Goal: Transaction & Acquisition: Purchase product/service

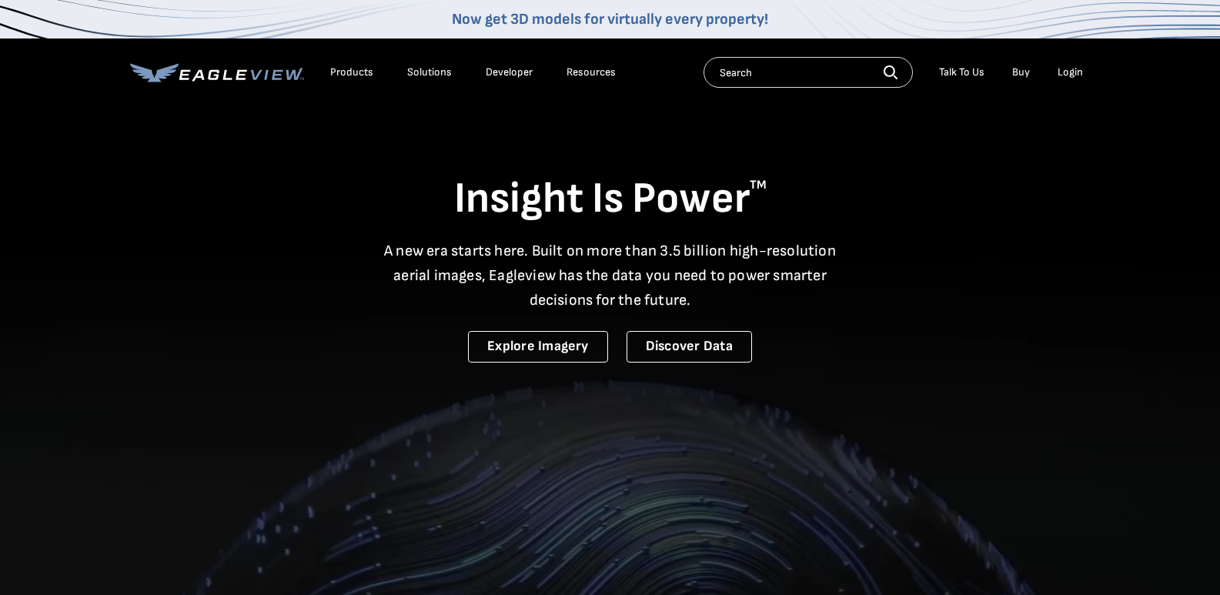
drag, startPoint x: 1201, startPoint y: 0, endPoint x: 882, endPoint y: 177, distance: 365.1
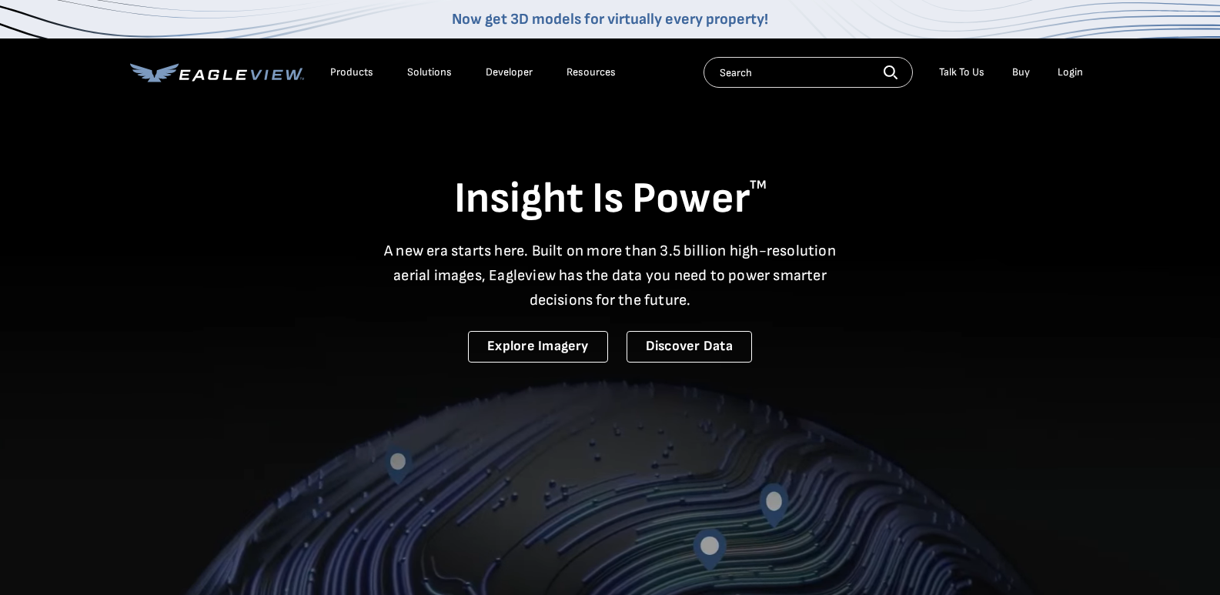
click at [882, 177] on h1 "Insight Is Power TM" at bounding box center [610, 199] width 960 height 54
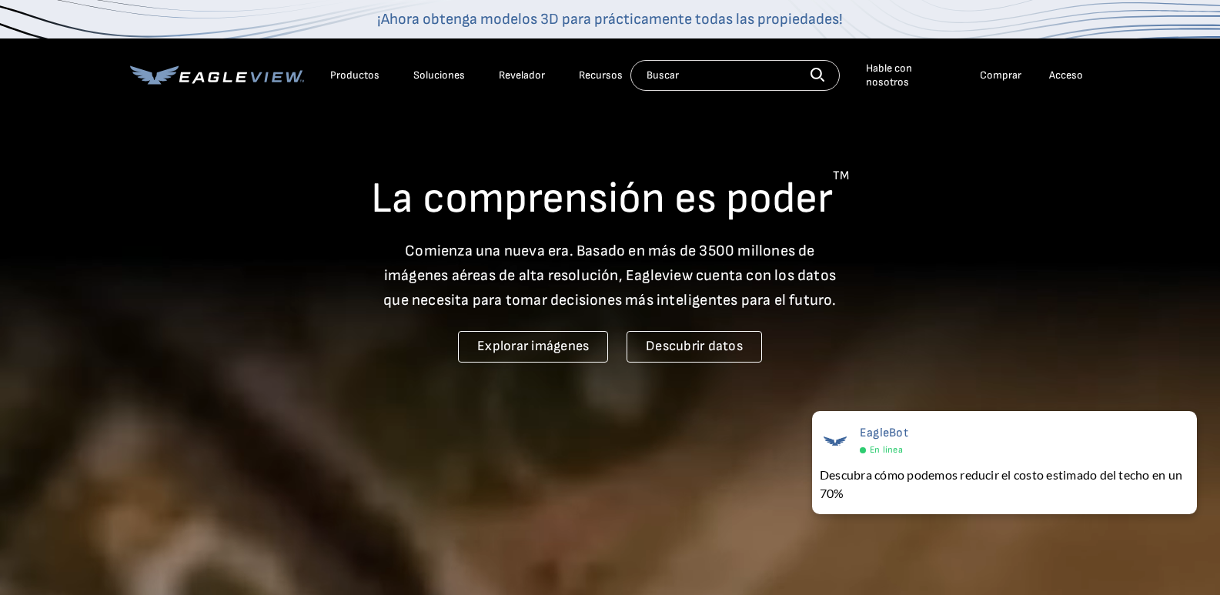
click at [965, 135] on div "La comprensión es poder TM Comienza una nueva era. Basado en más de 3500 millon…" at bounding box center [610, 234] width 960 height 258
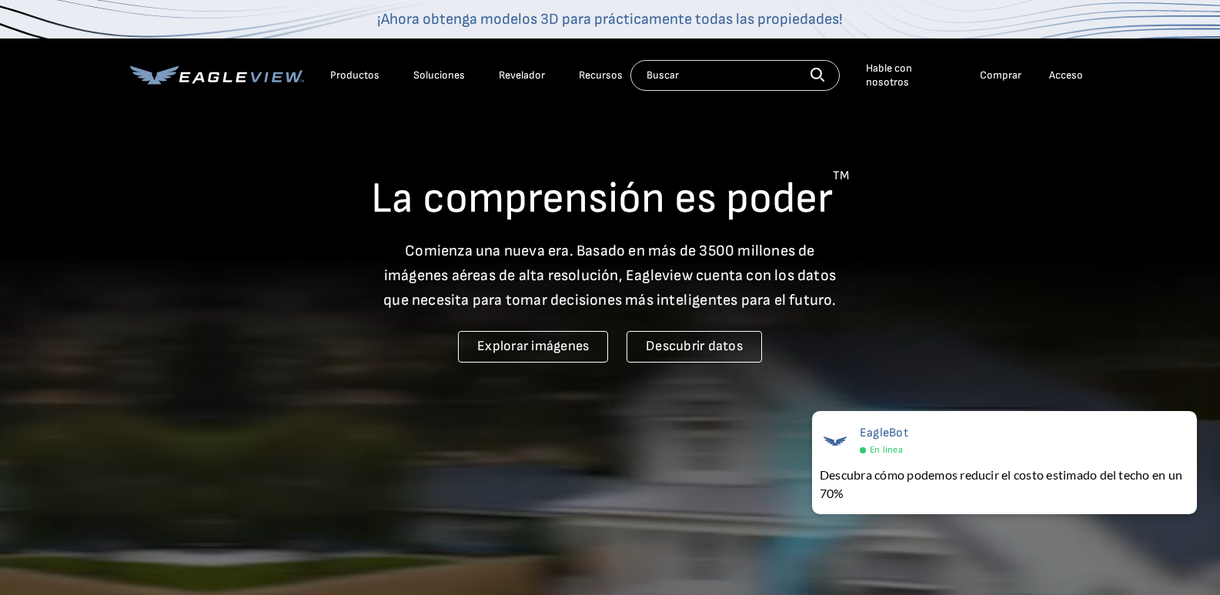
click at [700, 78] on input "text" at bounding box center [734, 75] width 209 height 31
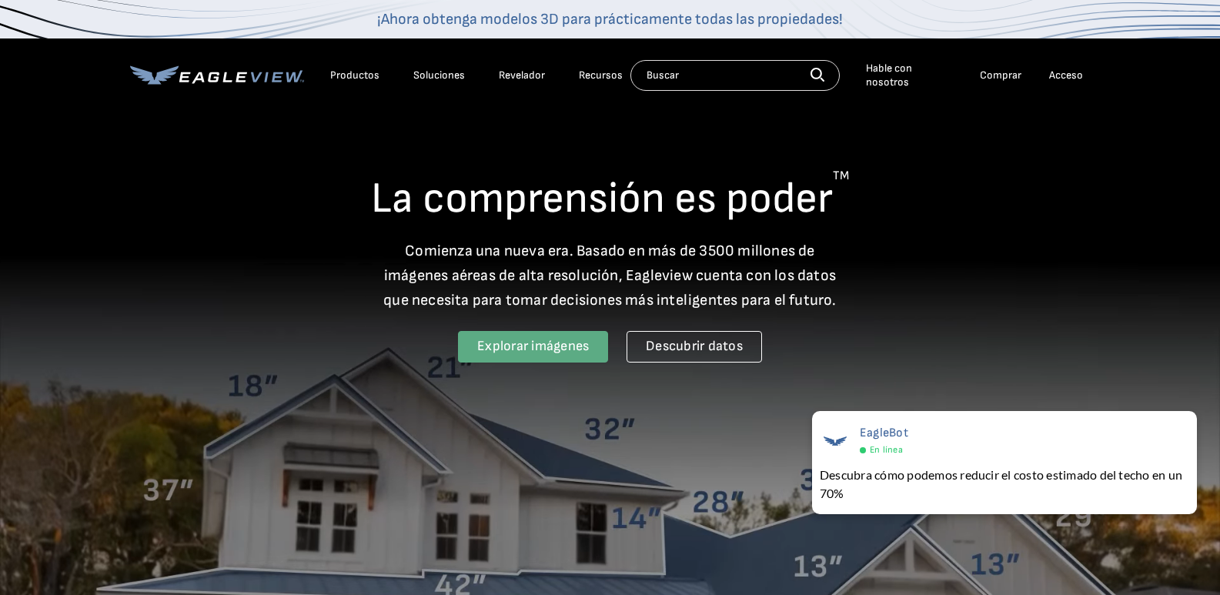
click at [545, 352] on font "Explorar imágenes" at bounding box center [533, 346] width 112 height 16
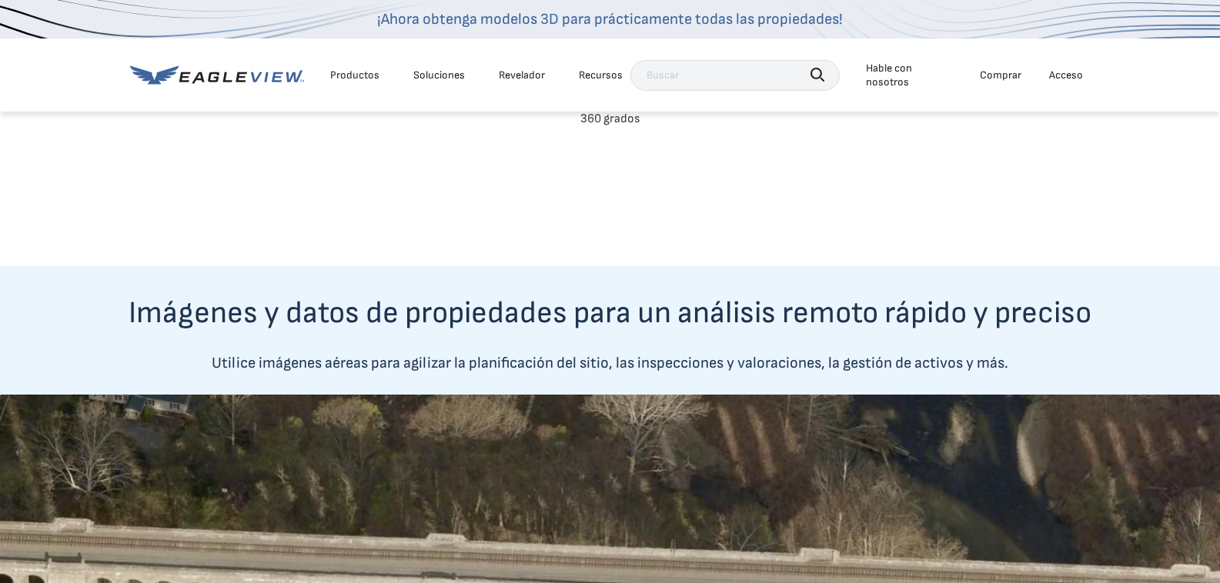
scroll to position [539, 0]
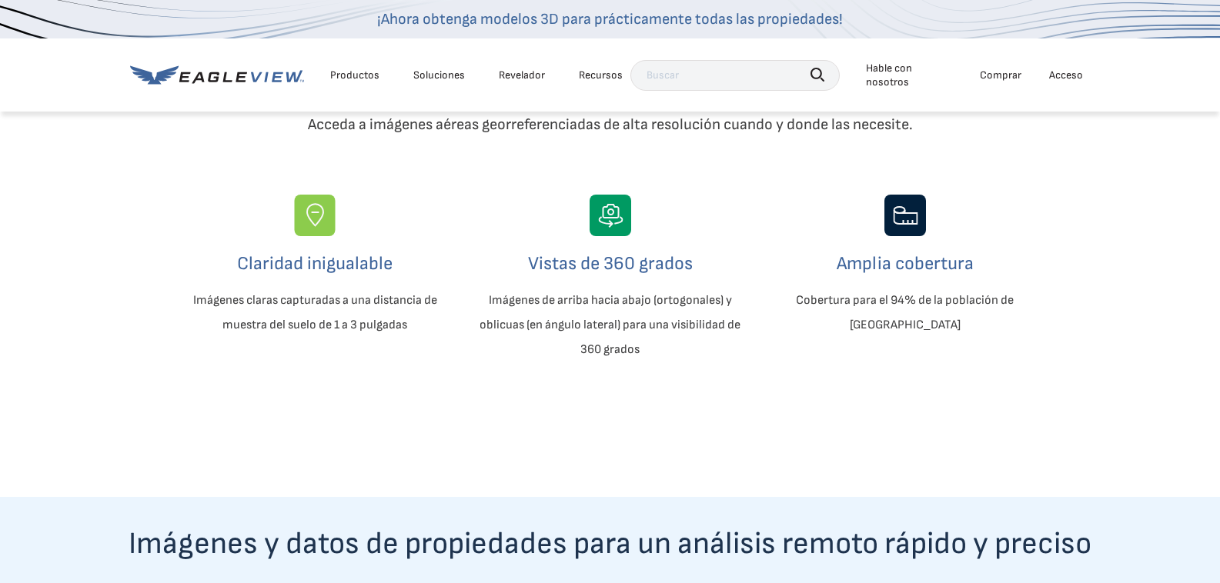
click at [686, 73] on input "text" at bounding box center [734, 75] width 209 height 31
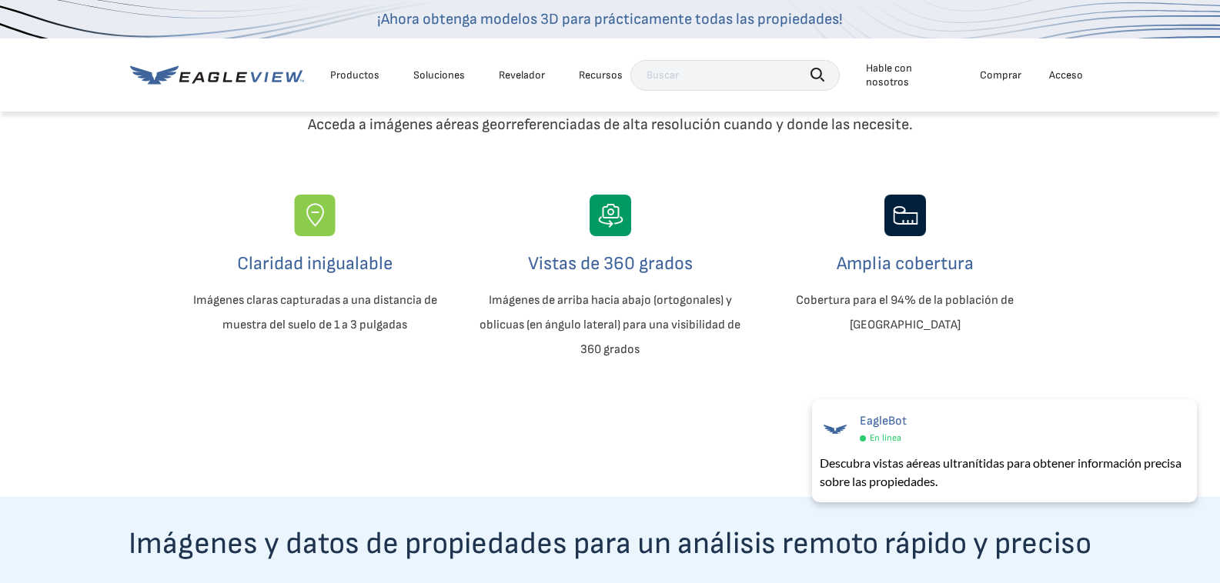
click at [679, 73] on input "text" at bounding box center [734, 75] width 209 height 31
type input "62 Maple ave. johnston,RI 02919"
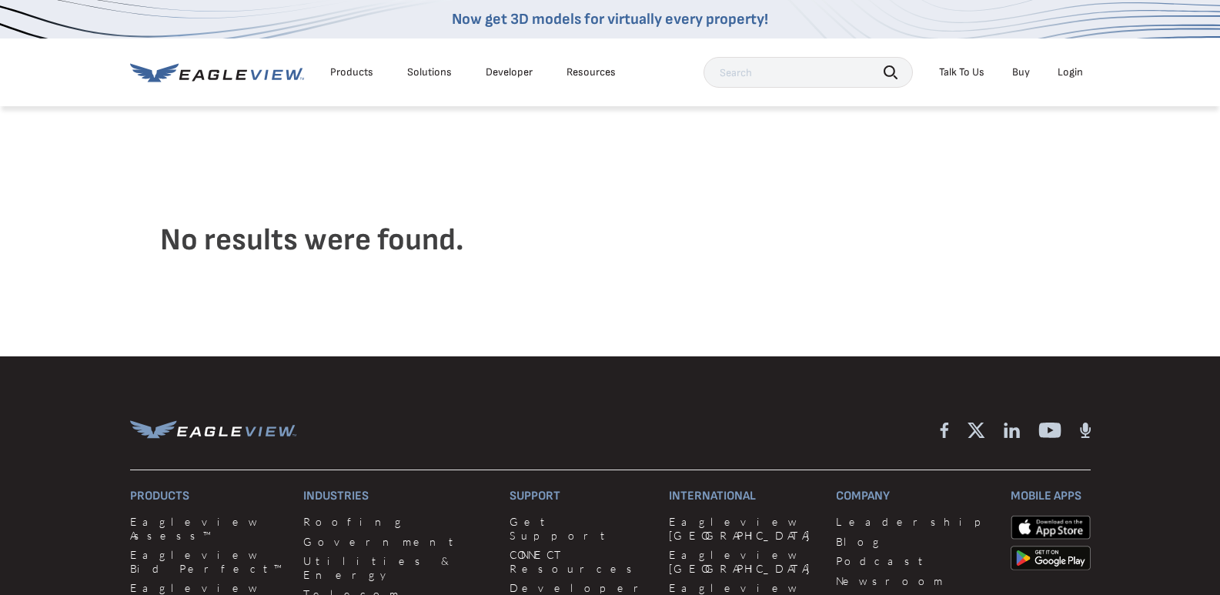
click at [224, 75] on icon at bounding box center [226, 74] width 9 height 10
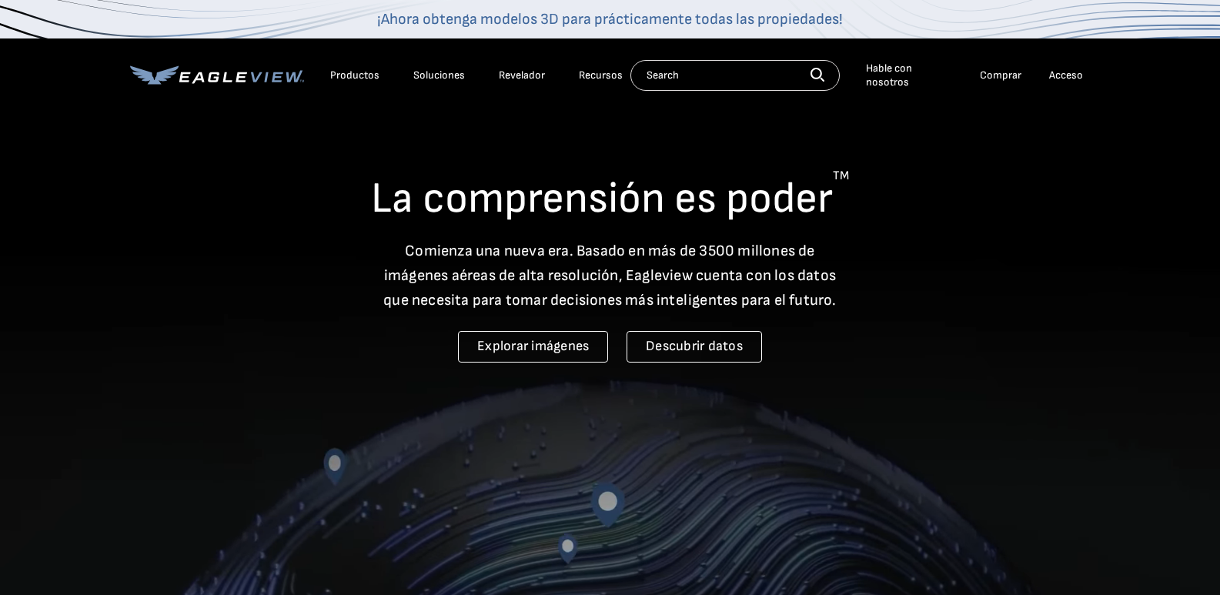
click at [1049, 72] on font "Acceso" at bounding box center [1066, 74] width 34 height 13
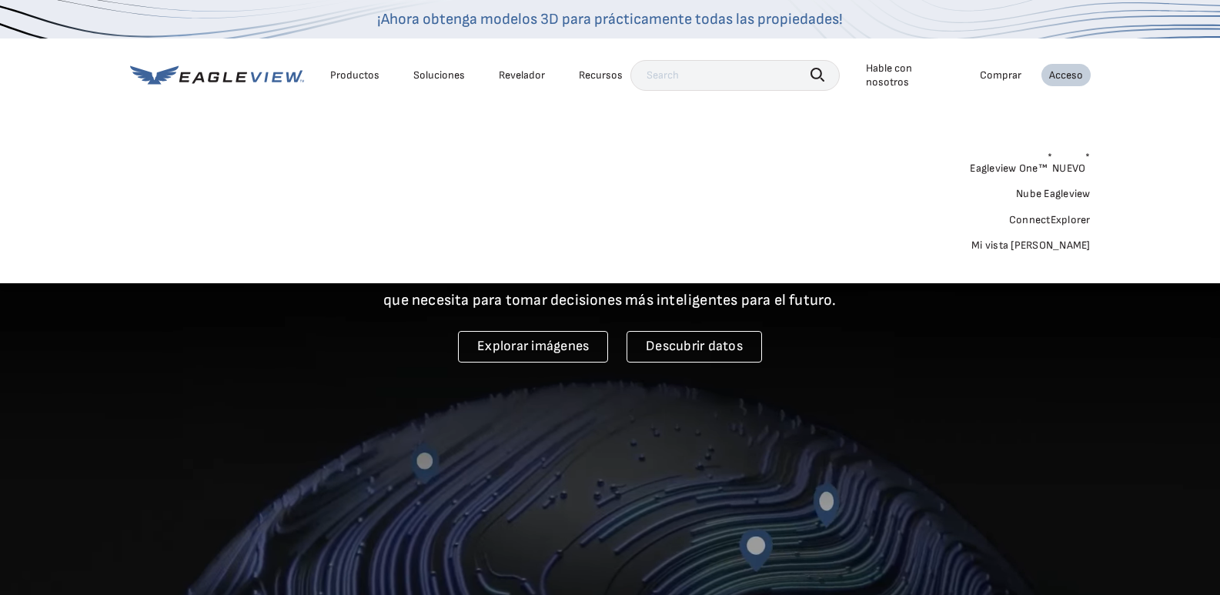
click at [1070, 68] on font "Acceso" at bounding box center [1066, 74] width 34 height 13
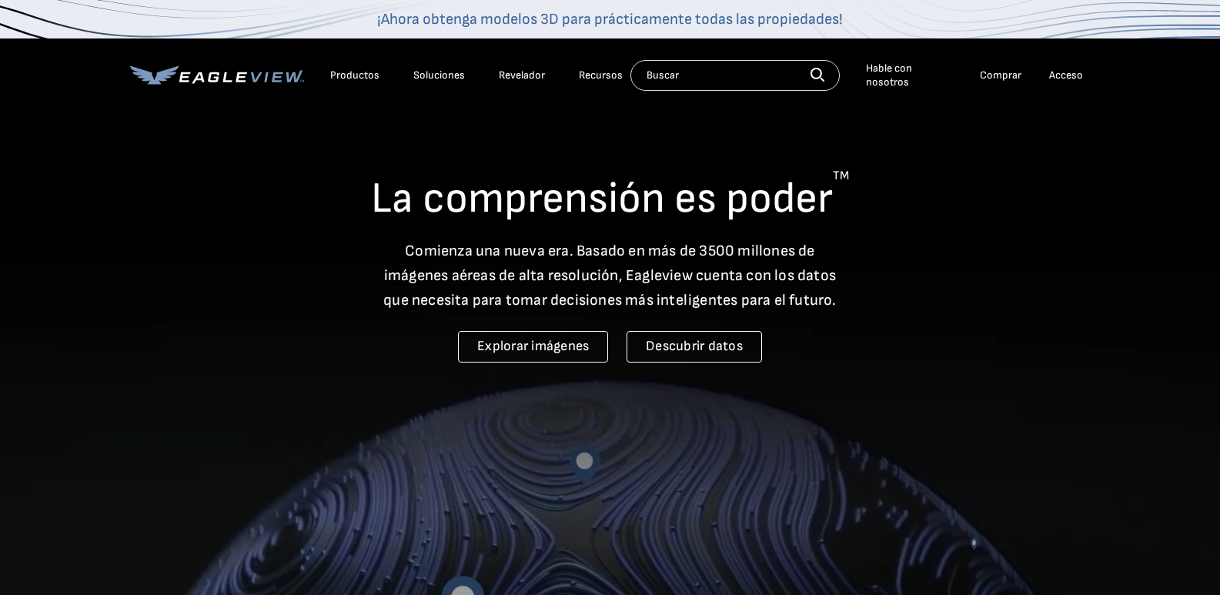
click at [1000, 74] on font "Comprar" at bounding box center [1001, 74] width 42 height 13
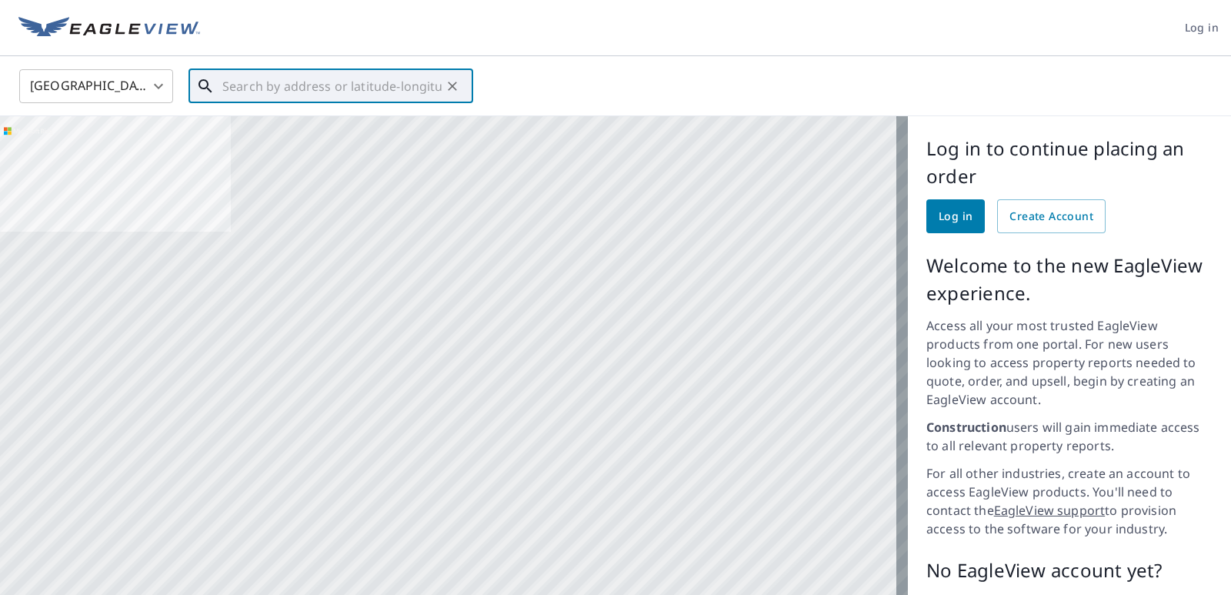
click at [412, 86] on input "text" at bounding box center [331, 86] width 219 height 43
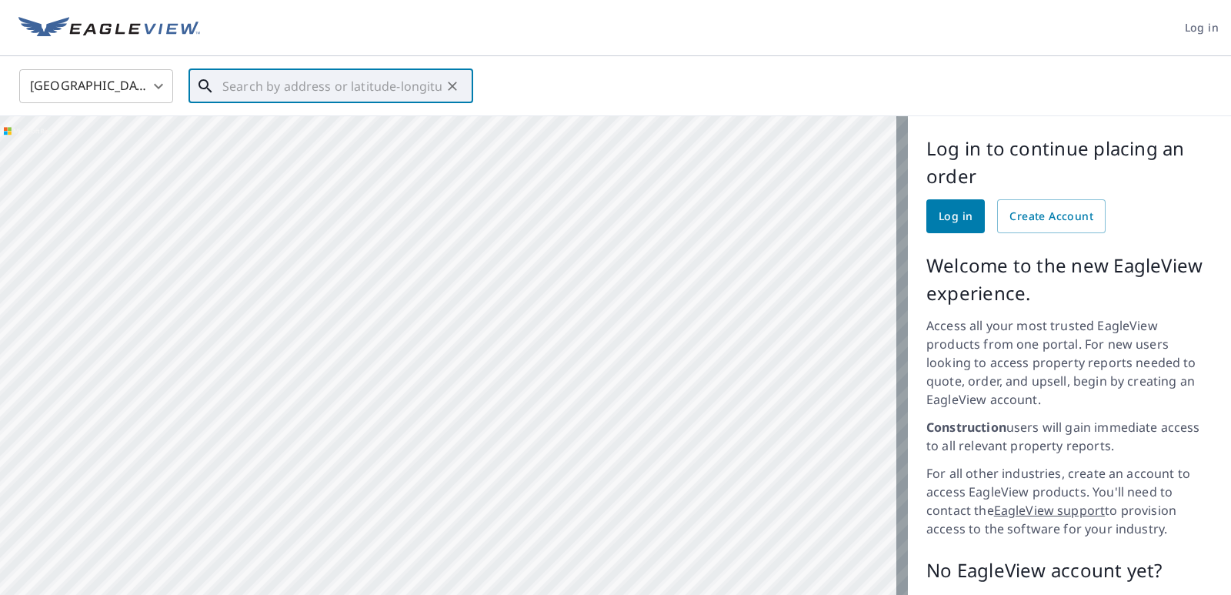
click at [348, 90] on input "text" at bounding box center [331, 86] width 219 height 43
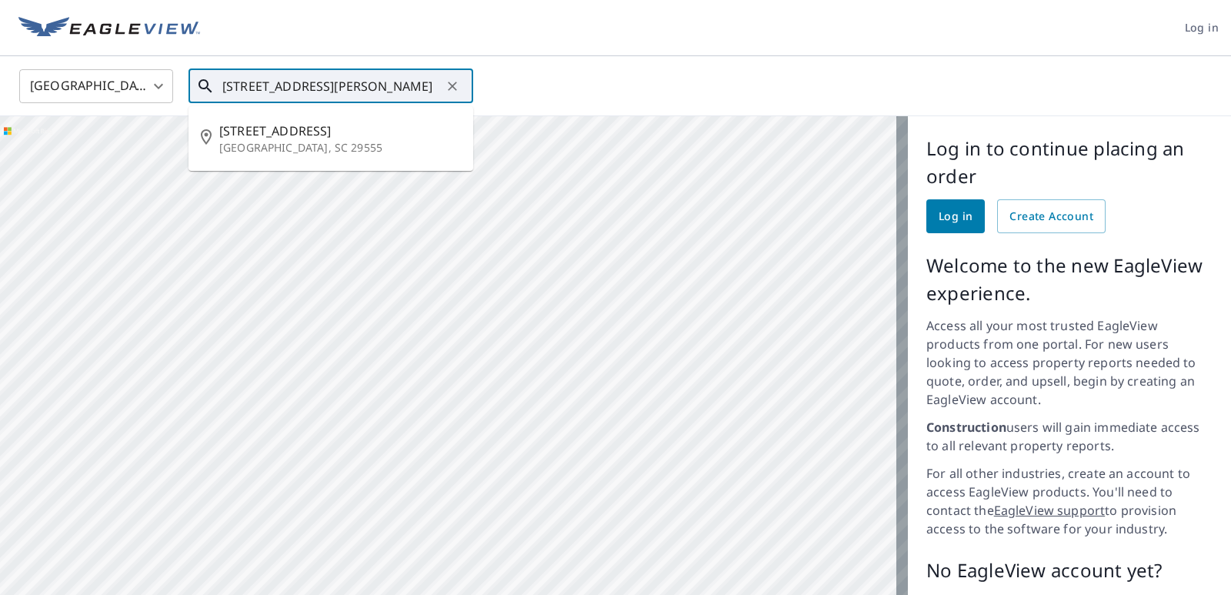
click at [237, 83] on input "[STREET_ADDRESS][PERSON_NAME]" at bounding box center [331, 86] width 219 height 43
click at [376, 86] on input "[STREET_ADDRESS][PERSON_NAME]" at bounding box center [331, 86] width 219 height 43
type input "[STREET_ADDRESS][PERSON_NAME]"
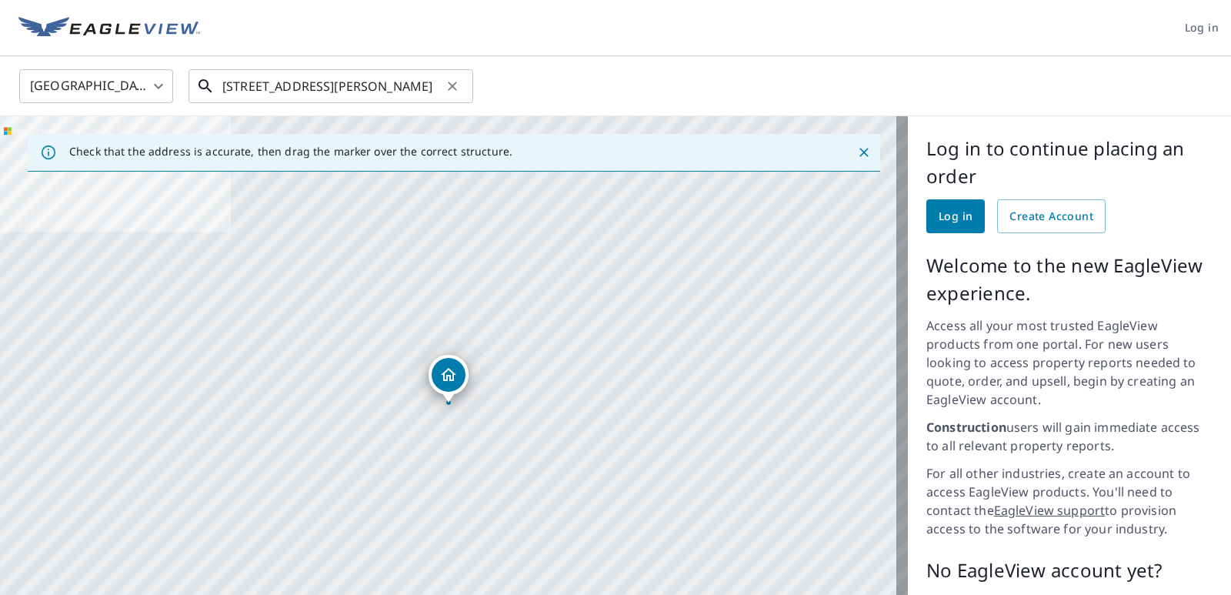
click at [424, 88] on input "[STREET_ADDRESS][PERSON_NAME]" at bounding box center [331, 86] width 219 height 43
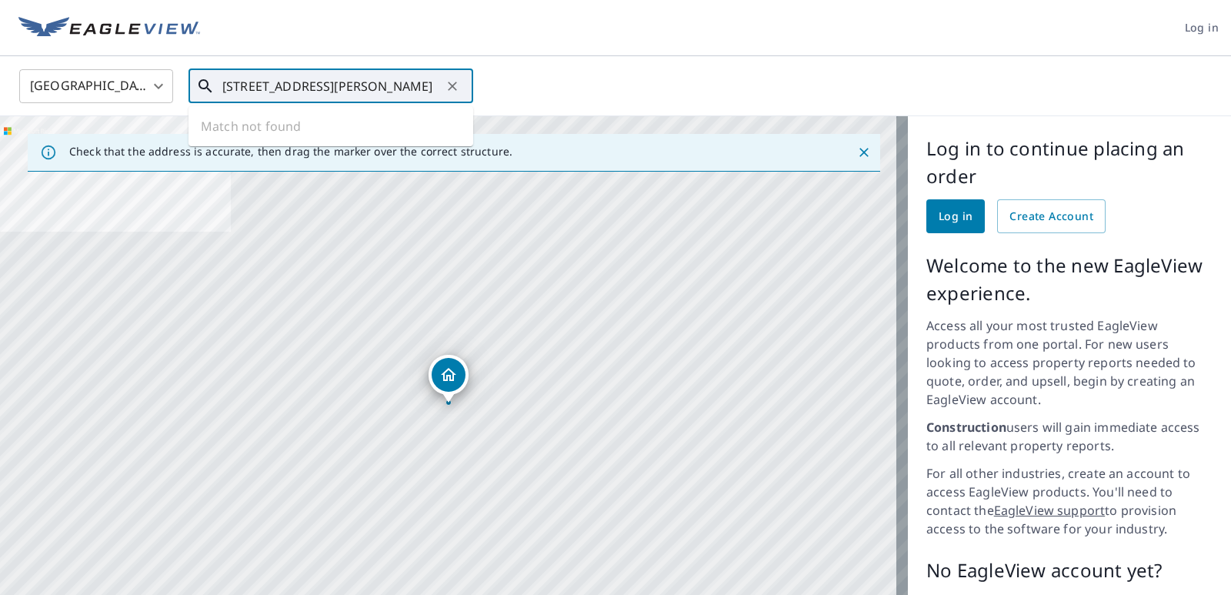
click at [424, 82] on input "[STREET_ADDRESS][PERSON_NAME]" at bounding box center [331, 86] width 219 height 43
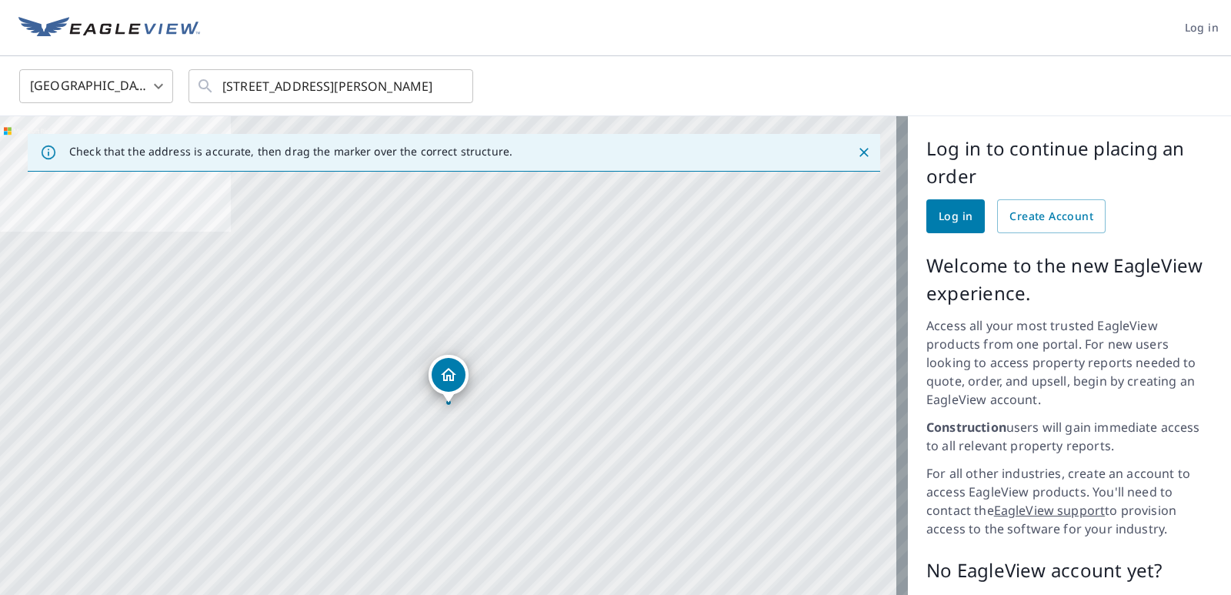
click at [558, 77] on div "United States [GEOGRAPHIC_DATA] ​ [STREET_ADDRESS][PERSON_NAME] ​" at bounding box center [610, 86] width 1205 height 36
click at [151, 98] on body "Log in [GEOGRAPHIC_DATA] [GEOGRAPHIC_DATA] ​ [STREET_ADDRESS][PERSON_NAME] ​ Ch…" at bounding box center [615, 297] width 1231 height 595
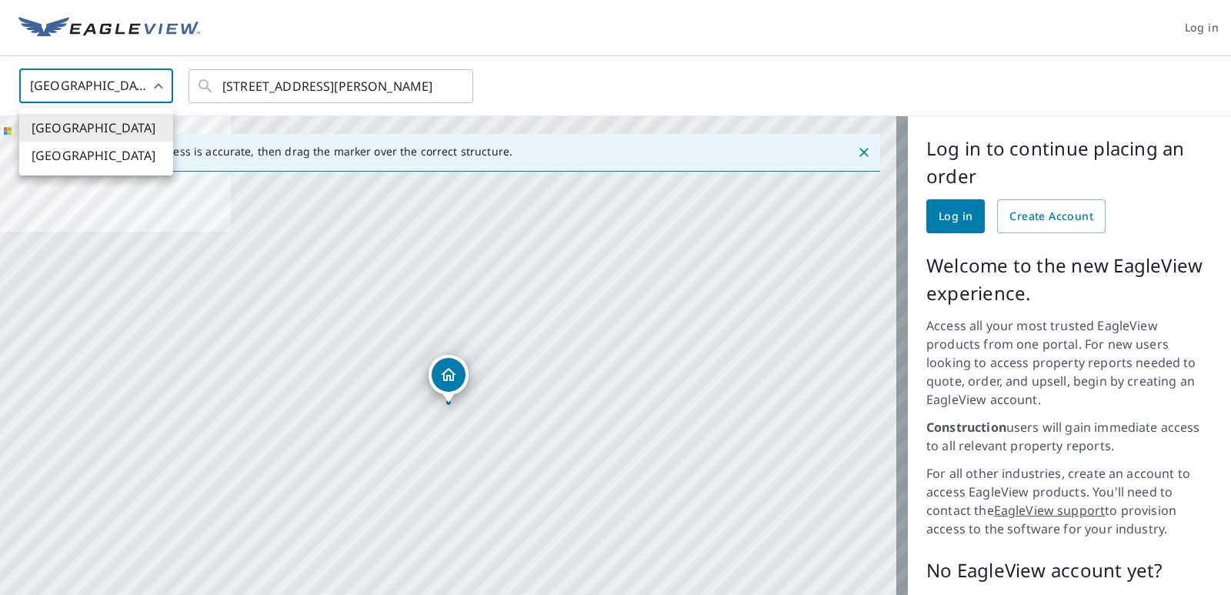
click at [88, 136] on li "[GEOGRAPHIC_DATA]" at bounding box center [96, 128] width 154 height 28
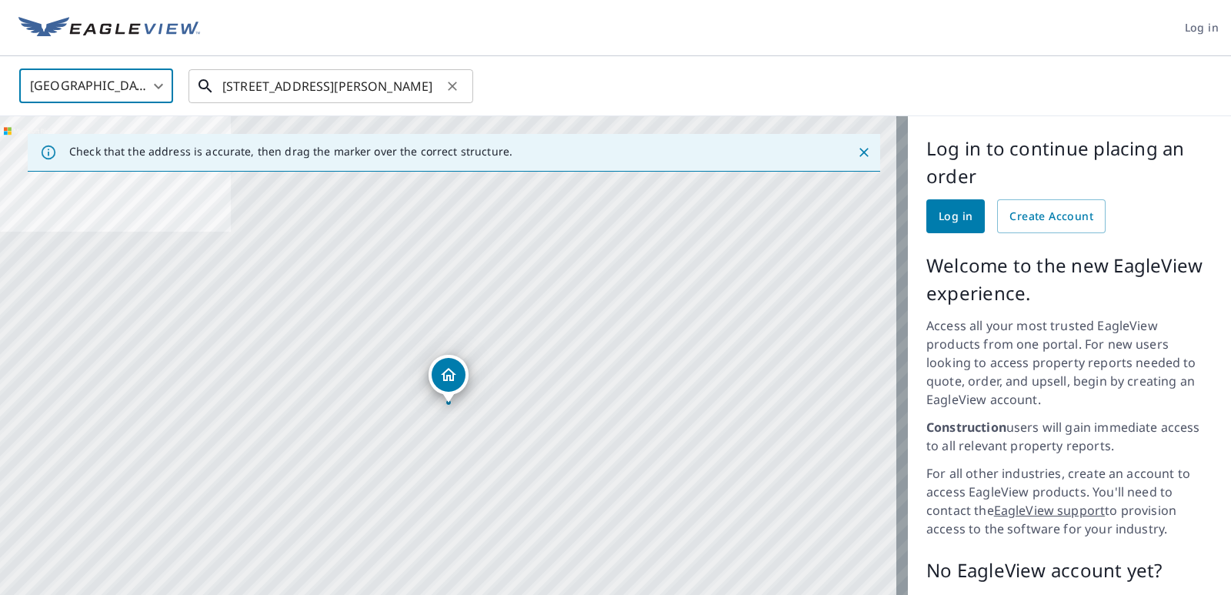
click at [437, 88] on input "[STREET_ADDRESS][PERSON_NAME]" at bounding box center [331, 86] width 219 height 43
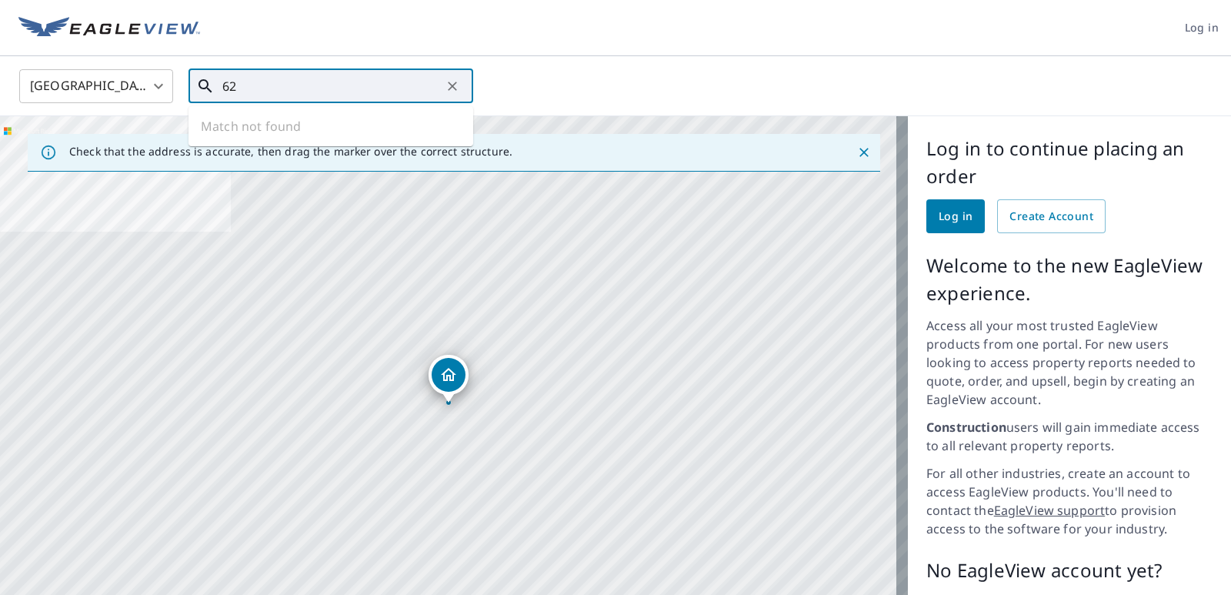
type input "6"
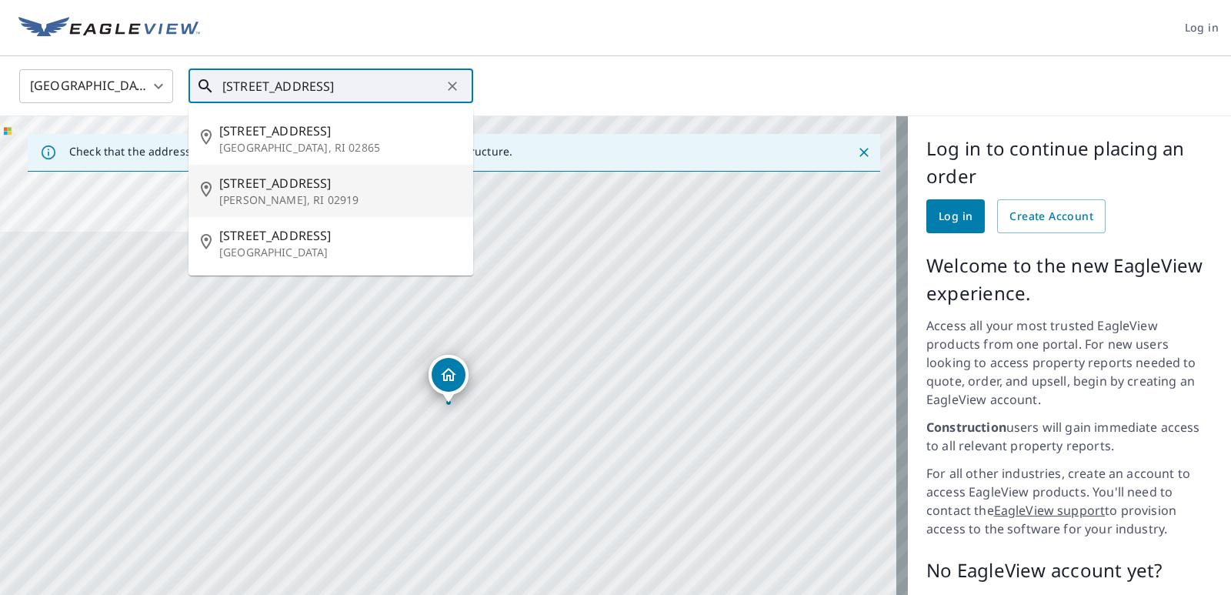
click at [243, 201] on p "[PERSON_NAME], RI 02919" at bounding box center [340, 199] width 242 height 15
type input "[STREET_ADDRESS][PERSON_NAME]"
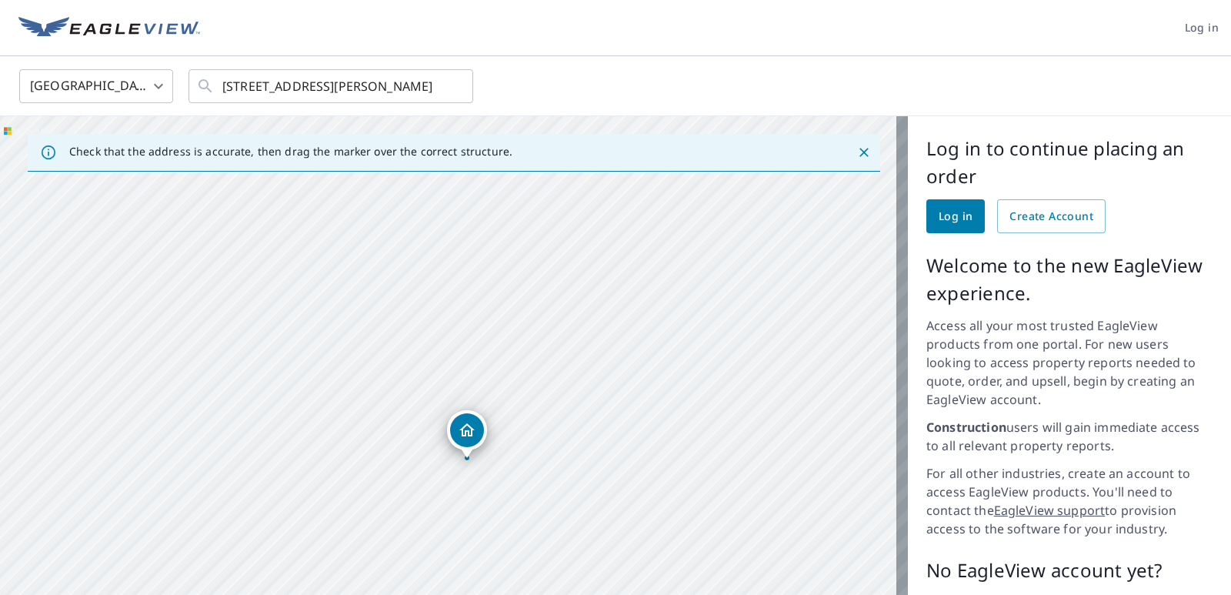
drag, startPoint x: 450, startPoint y: 505, endPoint x: 478, endPoint y: 327, distance: 179.9
click at [478, 327] on div "62 Maple Ave Johnston, RI 02919" at bounding box center [454, 414] width 908 height 596
click at [467, 416] on icon "Dropped pin, building 1, Residential property, 62 Maple Ave Johnston, RI 02919" at bounding box center [470, 412] width 15 height 13
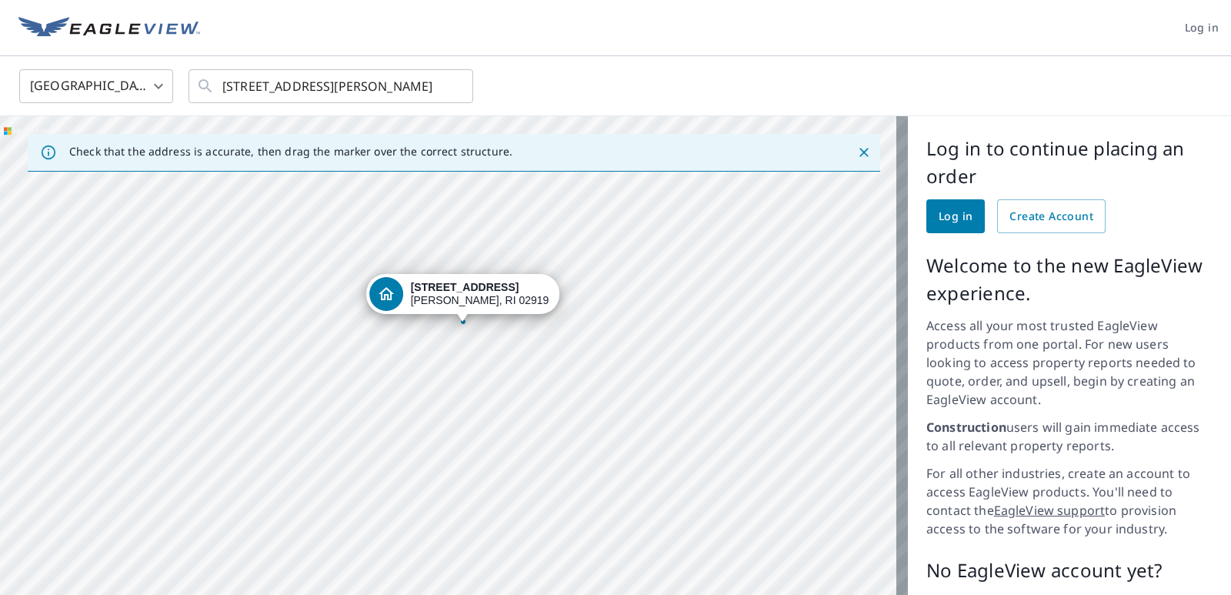
drag, startPoint x: 462, startPoint y: 420, endPoint x: 477, endPoint y: 335, distance: 86.7
click at [477, 336] on div "[STREET_ADDRESS][PERSON_NAME]" at bounding box center [454, 414] width 908 height 596
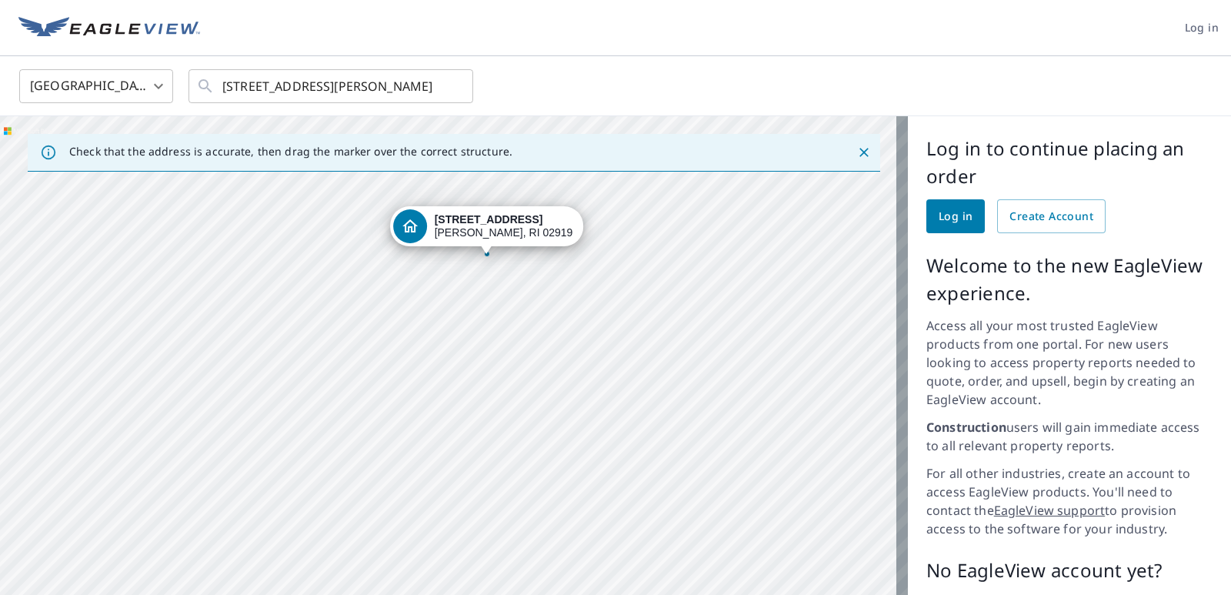
drag, startPoint x: 452, startPoint y: 343, endPoint x: 476, endPoint y: 267, distance: 79.6
click at [476, 268] on div "[STREET_ADDRESS][PERSON_NAME]" at bounding box center [454, 414] width 908 height 596
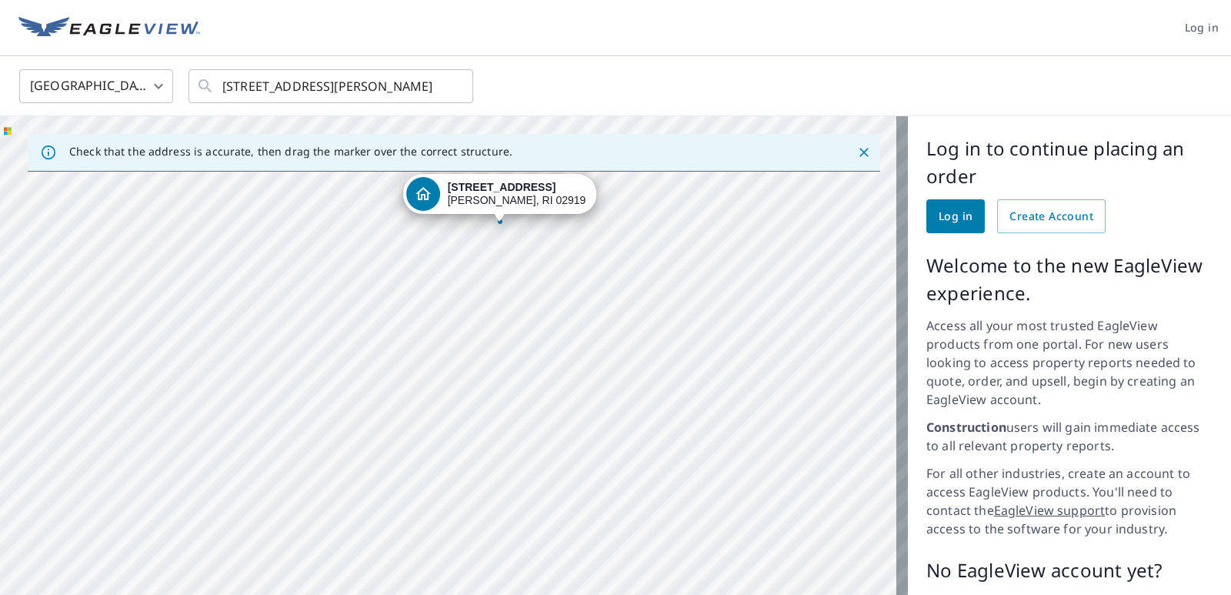
drag, startPoint x: 490, startPoint y: 274, endPoint x: 501, endPoint y: 253, distance: 23.4
click at [501, 253] on div "[STREET_ADDRESS][PERSON_NAME]" at bounding box center [454, 414] width 908 height 596
click at [498, 240] on div "[STREET_ADDRESS][PERSON_NAME]" at bounding box center [454, 414] width 908 height 596
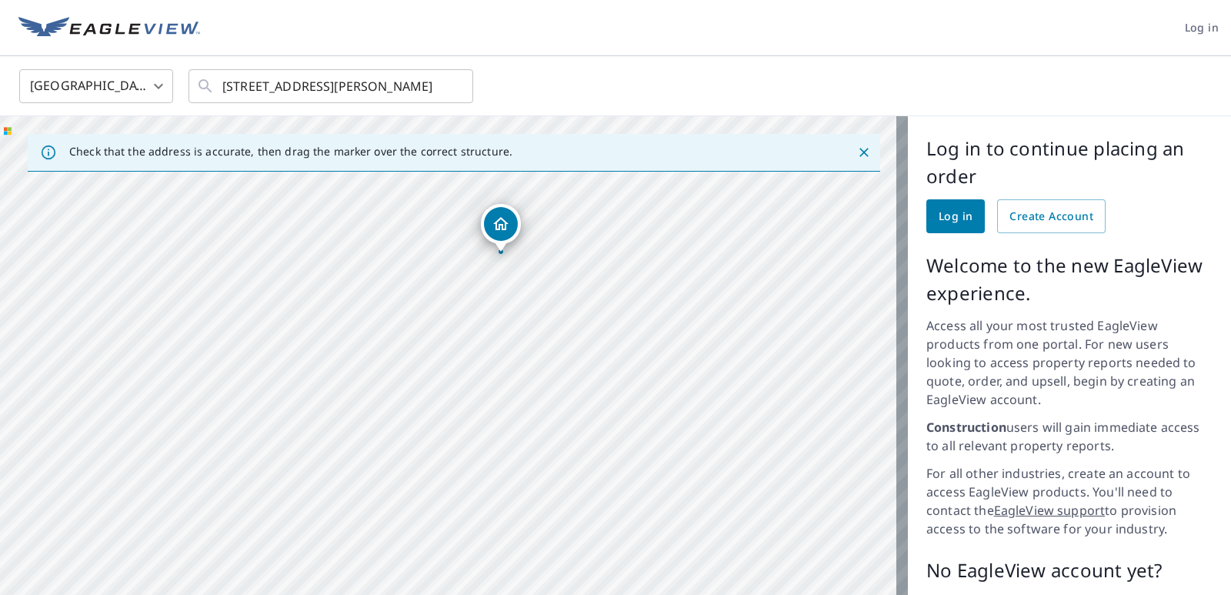
drag, startPoint x: 476, startPoint y: 392, endPoint x: 529, endPoint y: 240, distance: 161.3
click at [529, 240] on div "[STREET_ADDRESS][PERSON_NAME]" at bounding box center [454, 414] width 908 height 596
click at [524, 244] on div "[STREET_ADDRESS][PERSON_NAME]" at bounding box center [454, 414] width 908 height 596
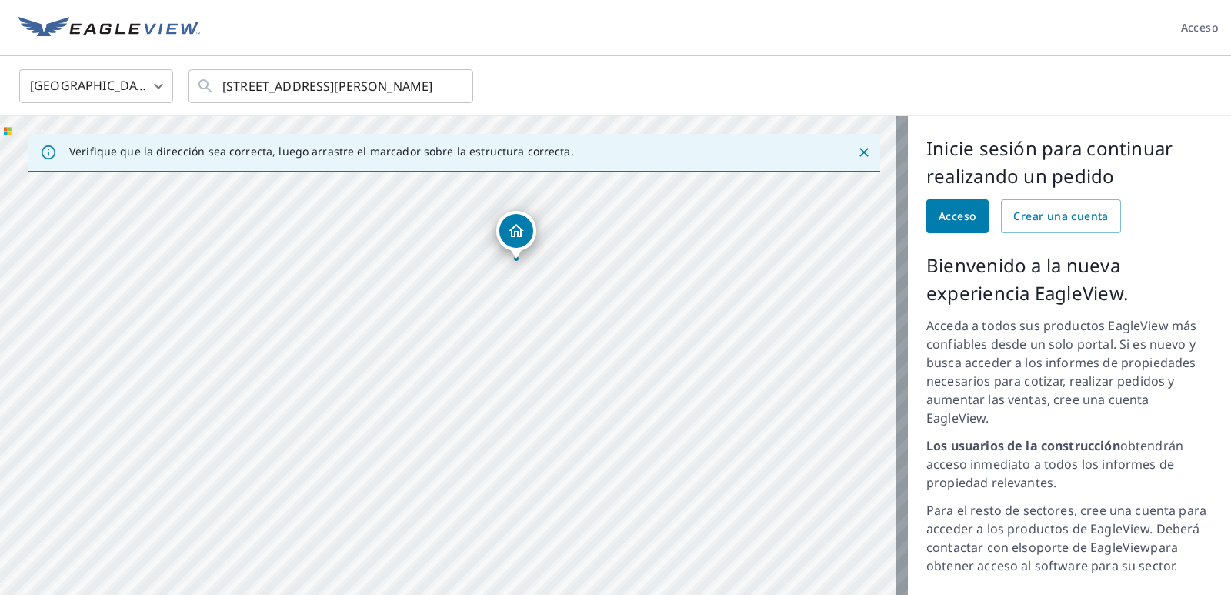
drag, startPoint x: 527, startPoint y: 268, endPoint x: 531, endPoint y: 260, distance: 8.6
click at [531, 260] on div "62 Maple Ave , Johnston, RI 02919" at bounding box center [454, 446] width 908 height 661
click at [509, 238] on icon "Alfiler caído, edificio 1, propiedad residencial, 62 Maple Ave Johnston, RI 029…" at bounding box center [516, 231] width 18 height 18
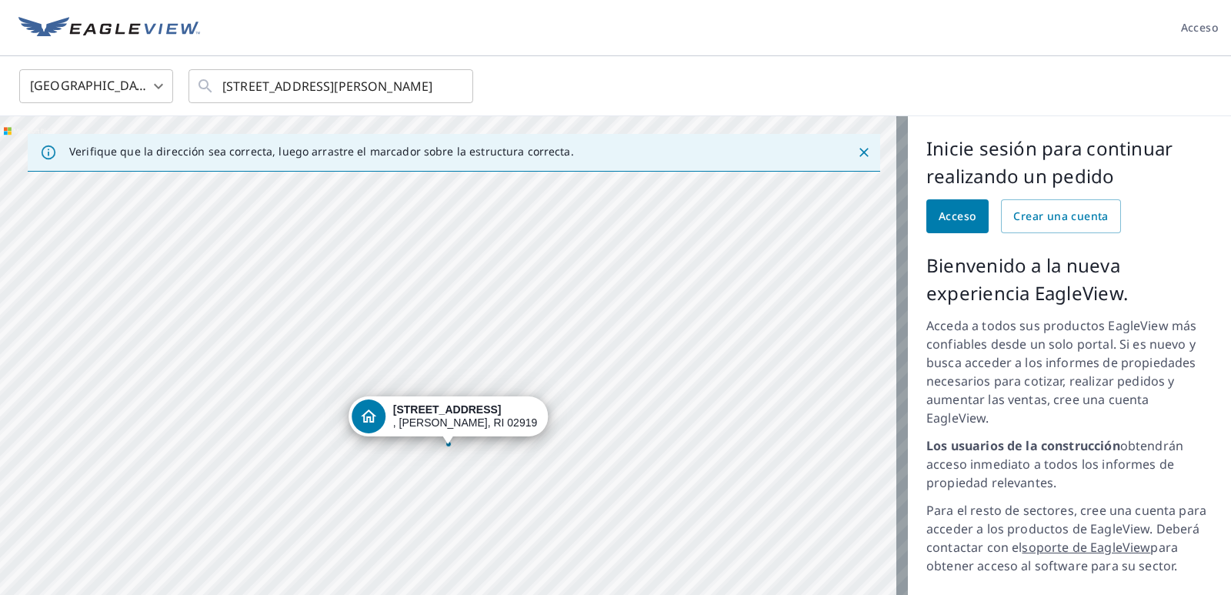
click at [947, 213] on font "Acceso" at bounding box center [958, 216] width 38 height 15
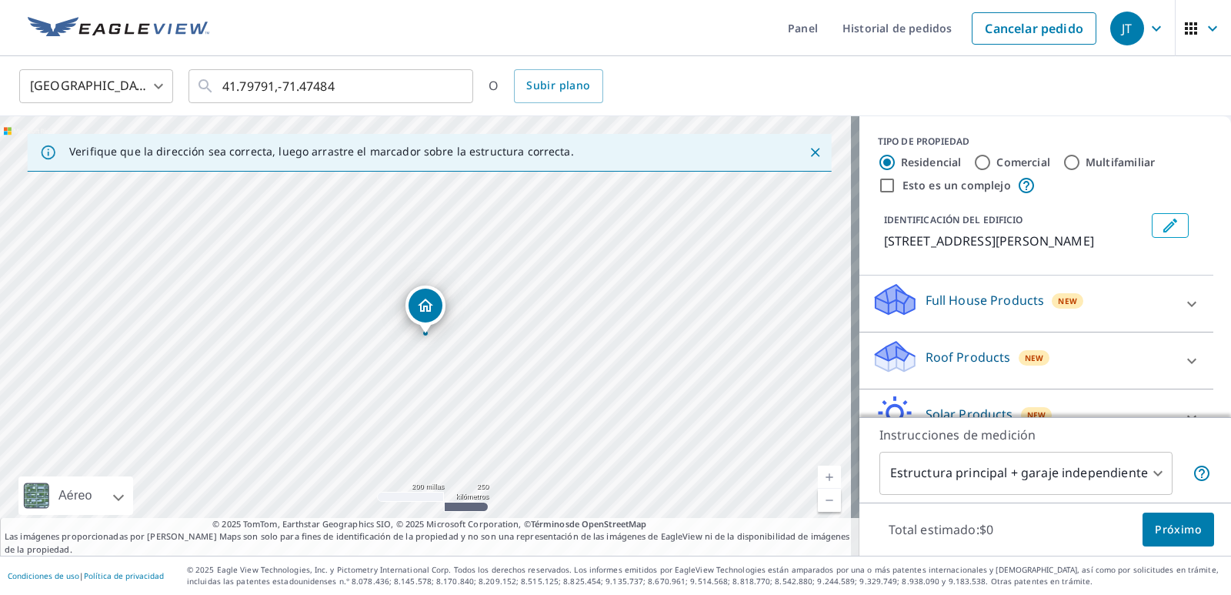
click at [424, 307] on icon "Dropped pin, building 1, Residential property, 62 Maple Ave Johnston, RI 02919" at bounding box center [425, 305] width 15 height 13
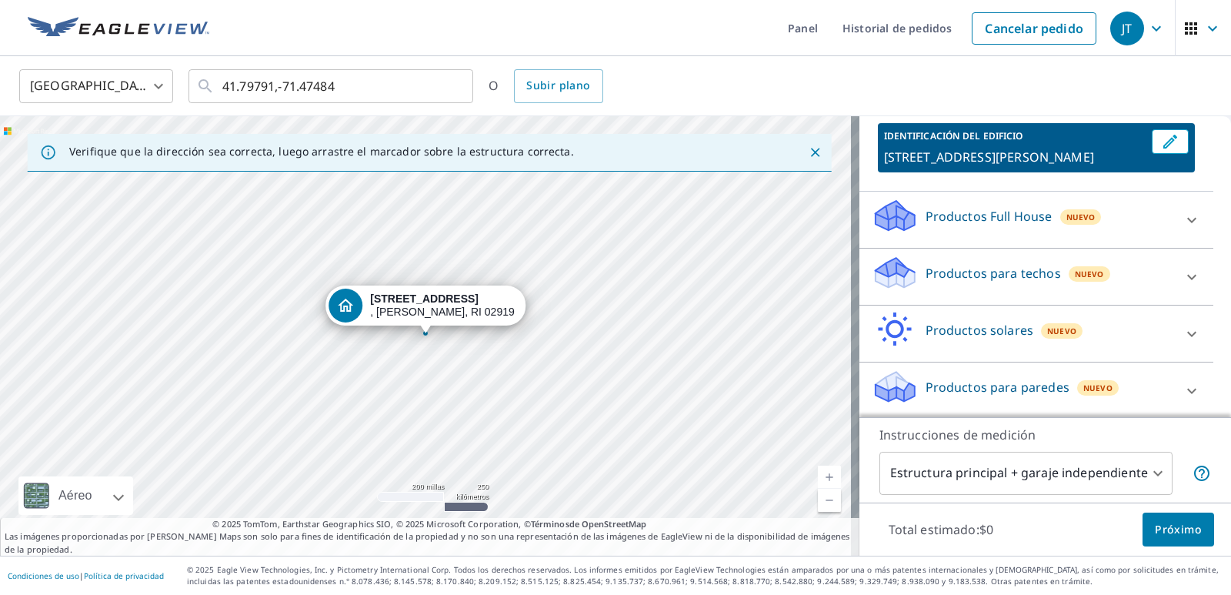
scroll to position [86, 0]
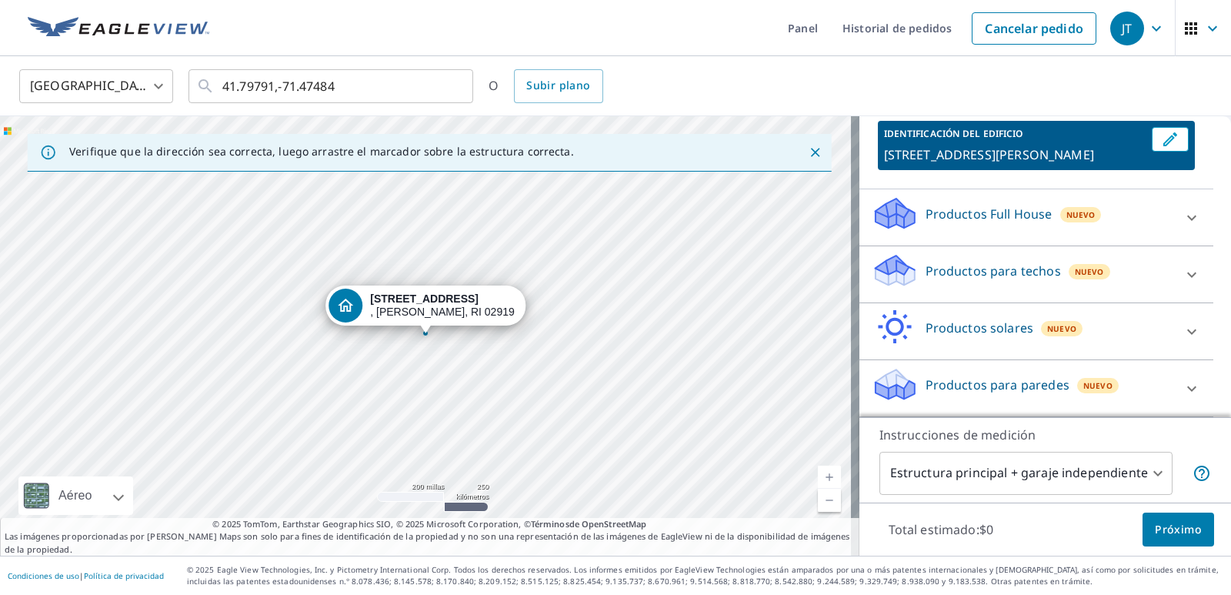
click at [1183, 279] on icon at bounding box center [1192, 274] width 18 height 18
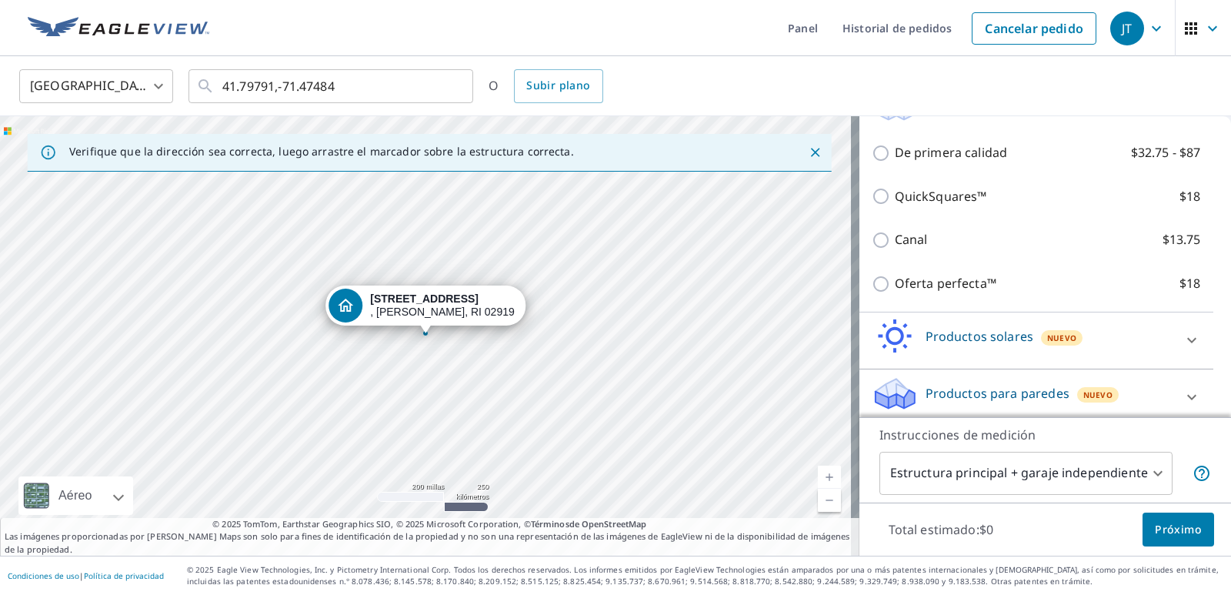
scroll to position [261, 0]
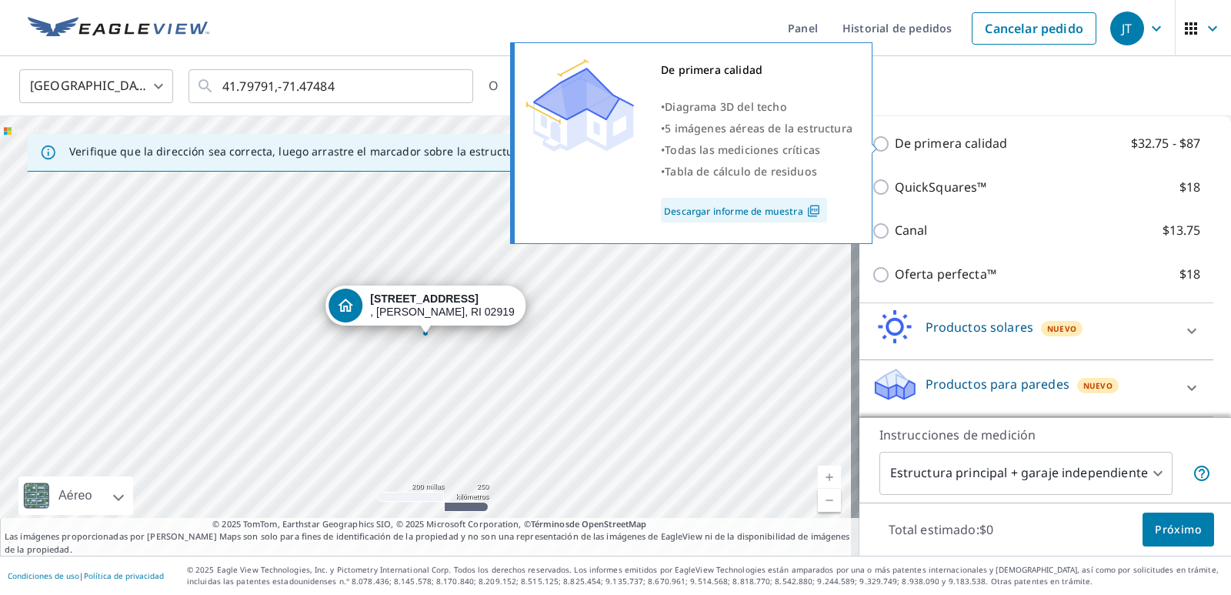
click at [875, 142] on div "De primera calidad • Diagrama 3D del techo • 5 imágenes aéreas de la estructura…" at bounding box center [698, 143] width 372 height 211
click at [993, 145] on font "De primera calidad" at bounding box center [951, 143] width 113 height 17
click at [895, 145] on input "De primera calidad $32.75 - $87" at bounding box center [883, 144] width 23 height 18
checkbox input "true"
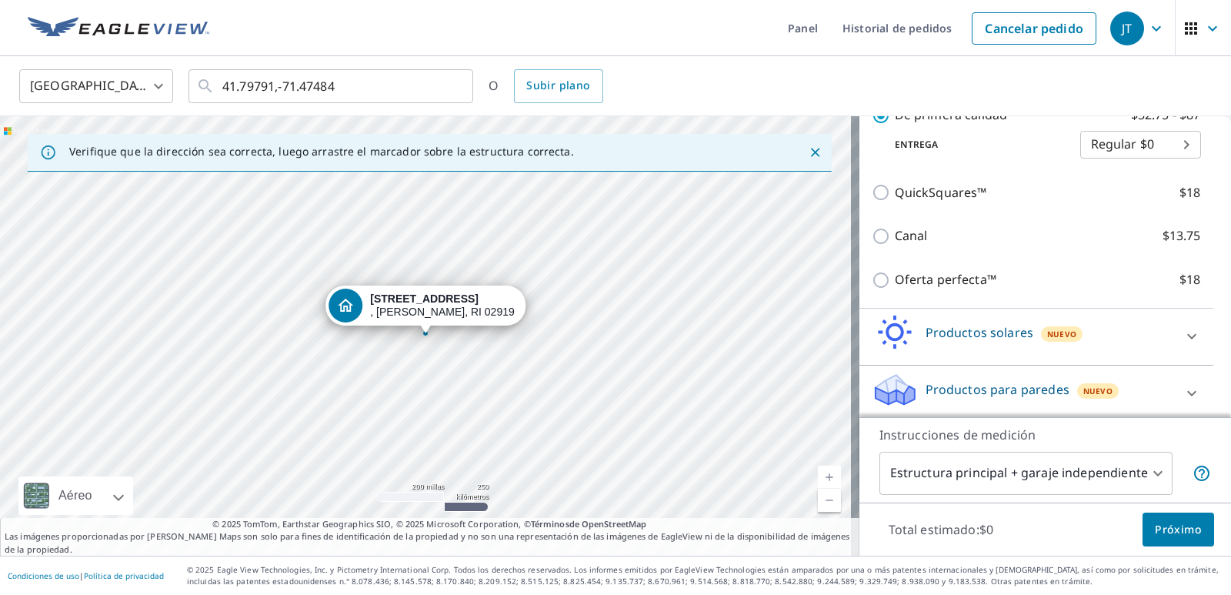
scroll to position [311, 0]
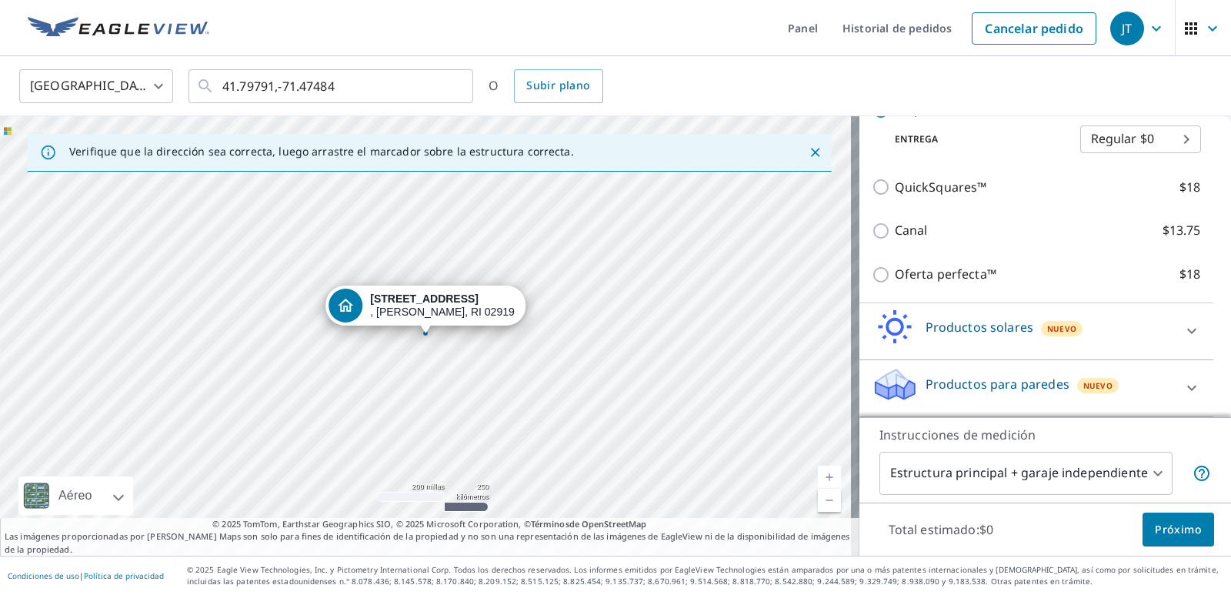
click at [1160, 526] on font "Próximo" at bounding box center [1178, 529] width 47 height 15
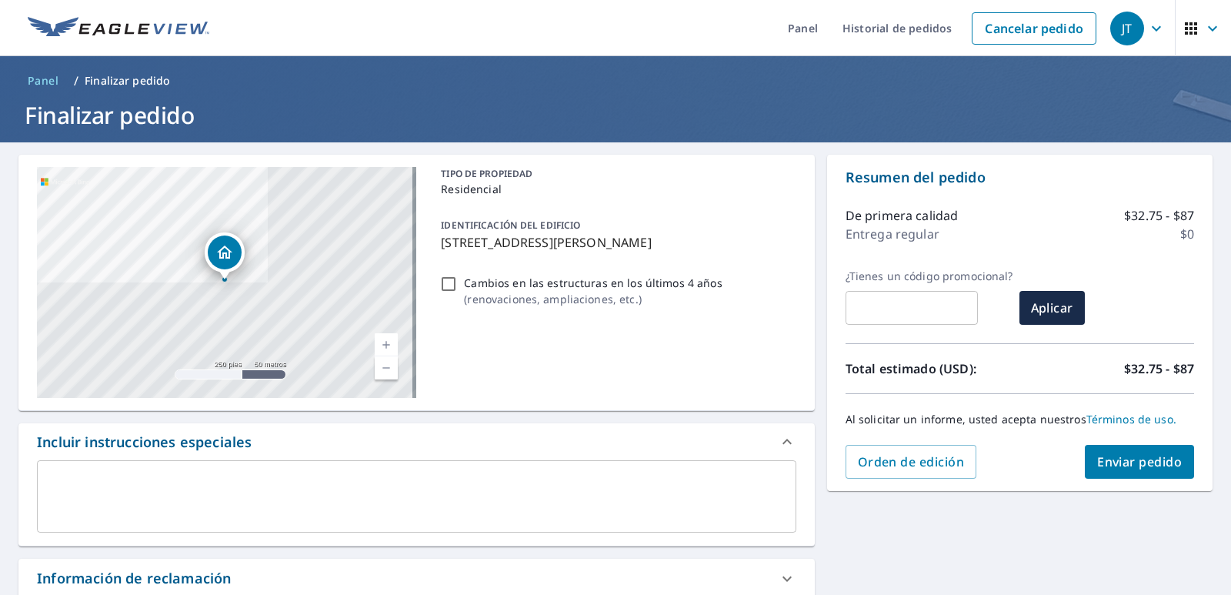
click at [442, 287] on input "Cambios en las estructuras en los últimos 4 años ( renovaciones, ampliaciones, …" at bounding box center [448, 284] width 18 height 18
checkbox input "true"
click at [1100, 461] on font "Enviar pedido" at bounding box center [1139, 461] width 85 height 17
